Goal: Task Accomplishment & Management: Manage account settings

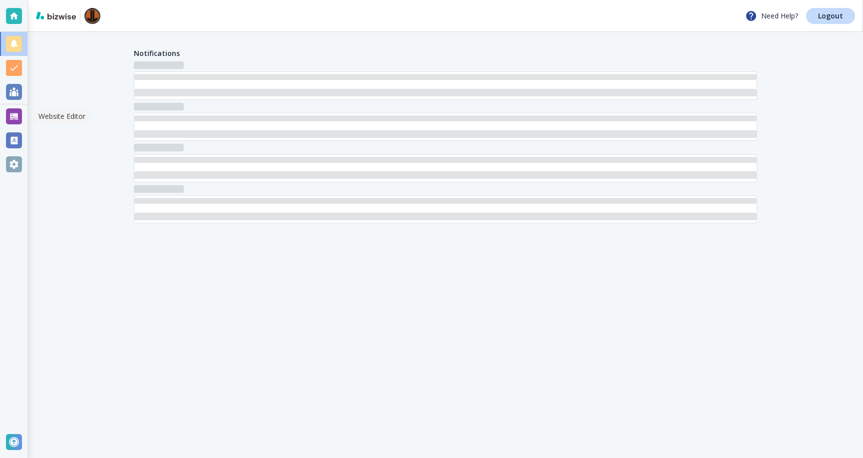
click at [9, 121] on div at bounding box center [14, 116] width 16 height 16
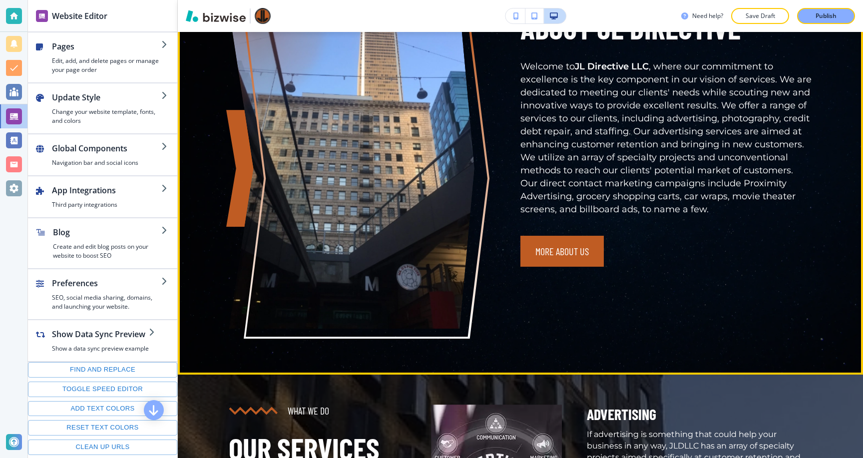
scroll to position [575, 0]
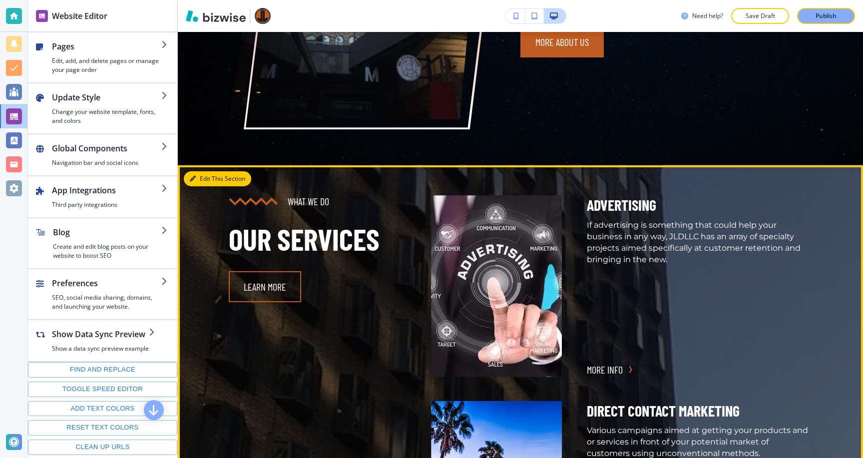
click at [202, 171] on button "Edit This Section" at bounding box center [217, 178] width 67 height 15
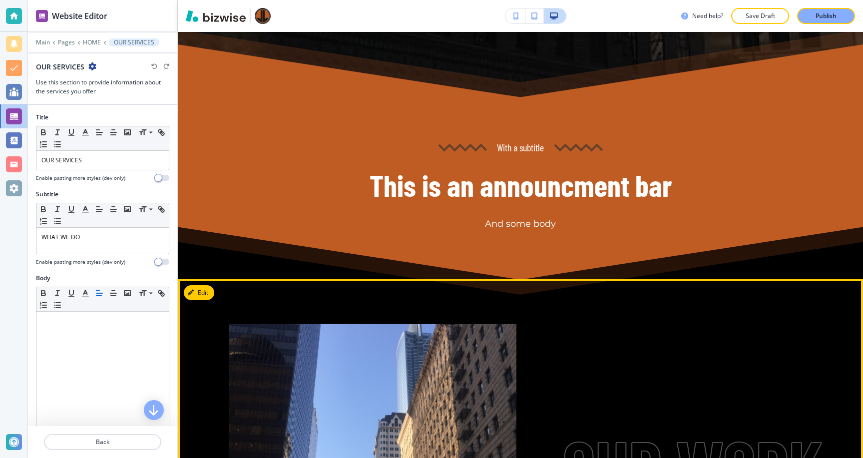
scroll to position [1586, 0]
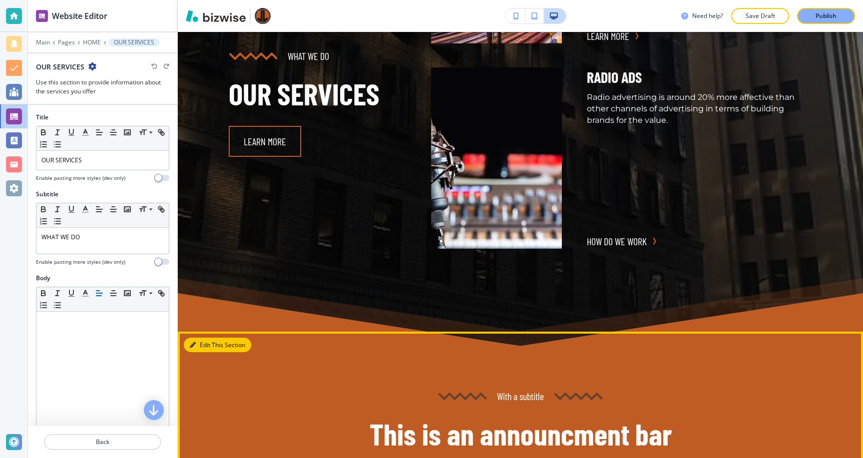
click at [190, 342] on icon "button" at bounding box center [193, 345] width 6 height 6
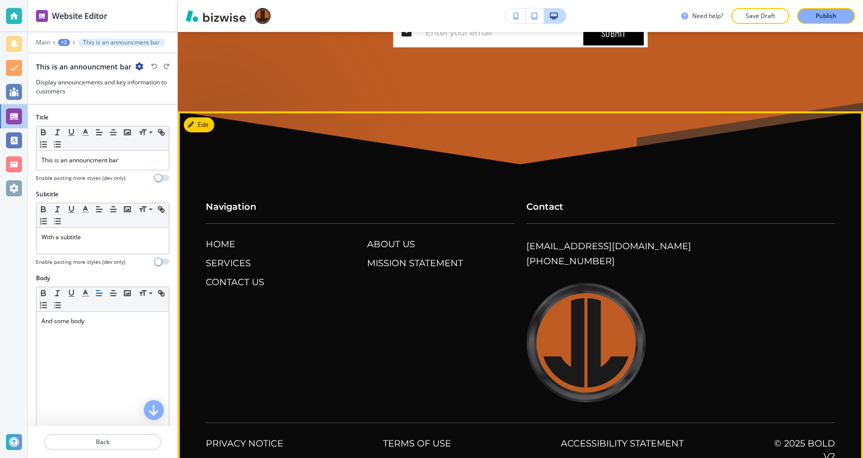
scroll to position [4931, 0]
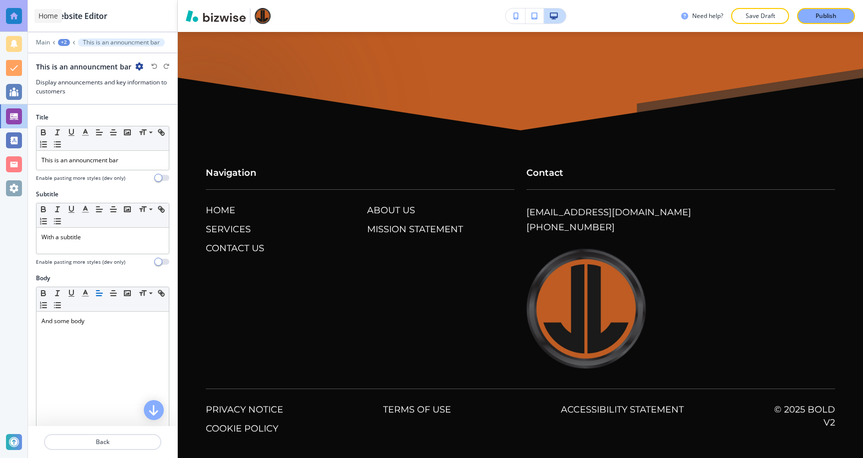
click at [11, 16] on div at bounding box center [14, 16] width 16 height 16
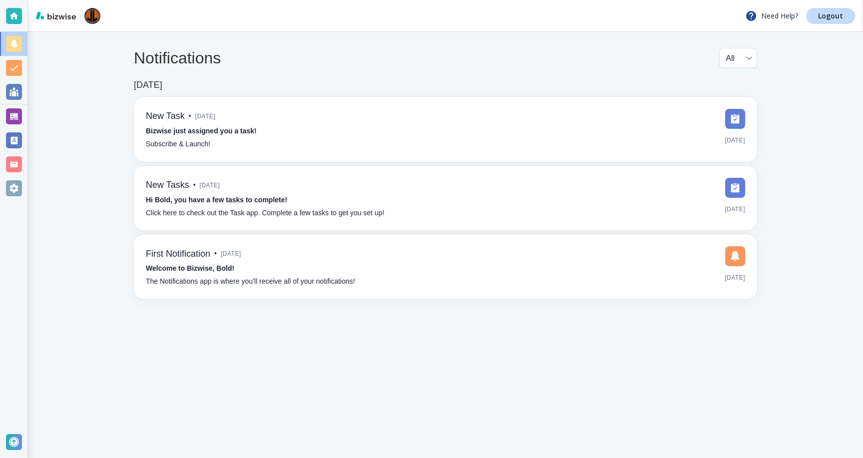
click at [833, 4] on div "Need Help? Logout" at bounding box center [445, 16] width 835 height 32
click at [832, 13] on p "Logout" at bounding box center [830, 15] width 25 height 7
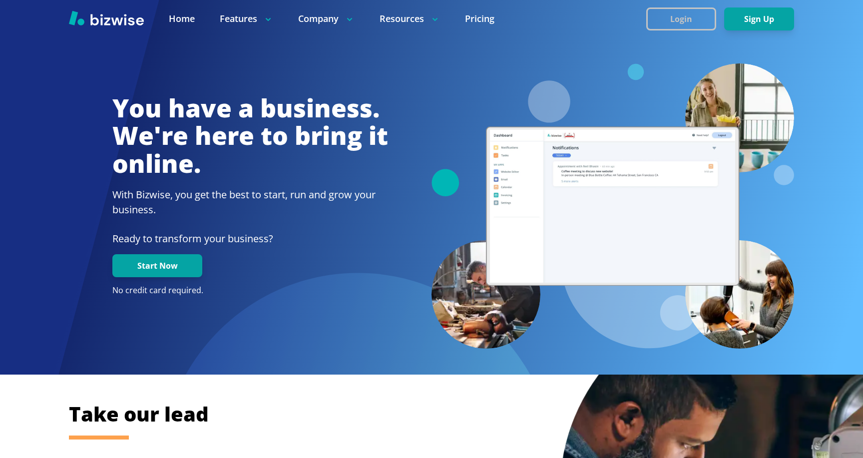
click at [681, 27] on button "Login" at bounding box center [681, 18] width 70 height 23
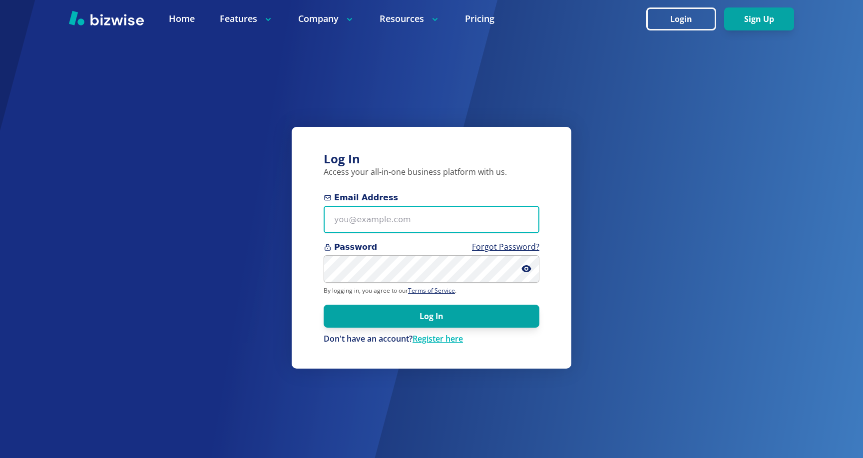
click at [477, 231] on input "Email Address" at bounding box center [432, 219] width 216 height 27
paste input "[EMAIL_ADDRESS][DOMAIN_NAME]"
type input "[EMAIL_ADDRESS][DOMAIN_NAME]"
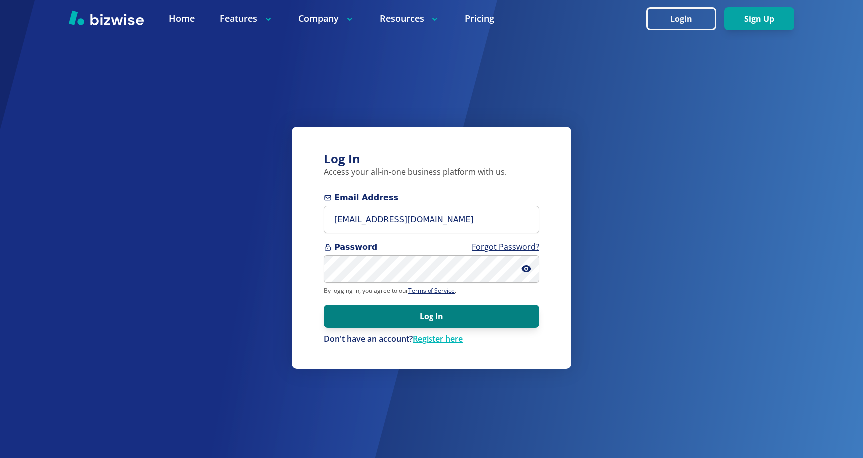
click at [443, 317] on button "Log In" at bounding box center [432, 316] width 216 height 23
